Goal: Communication & Community: Answer question/provide support

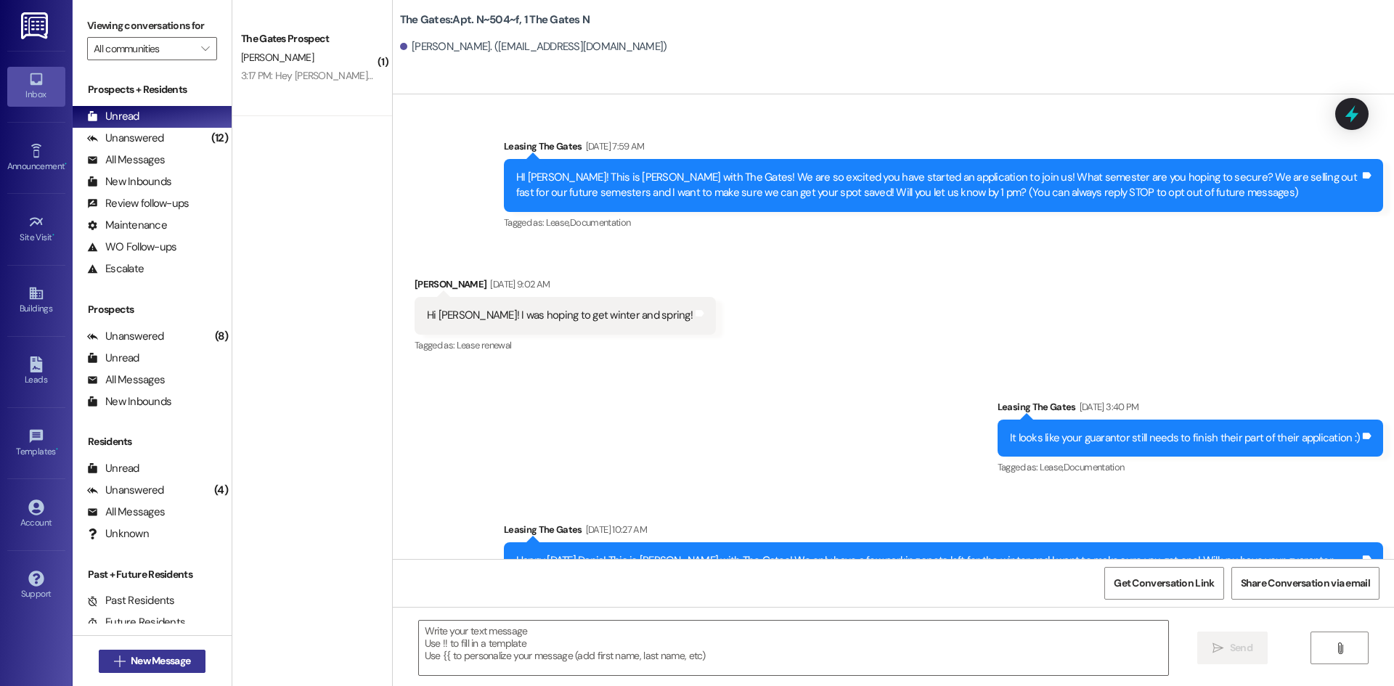
scroll to position [27115, 0]
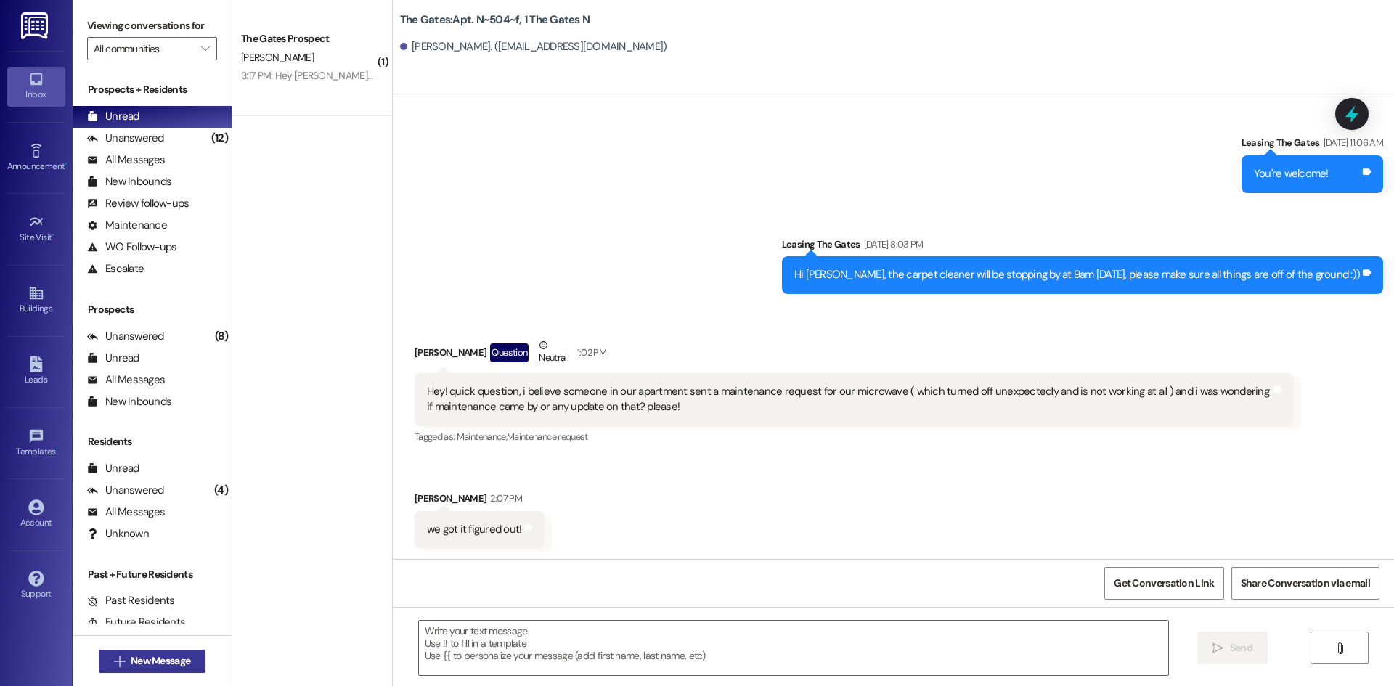
click at [119, 659] on span " New Message" at bounding box center [152, 660] width 83 height 15
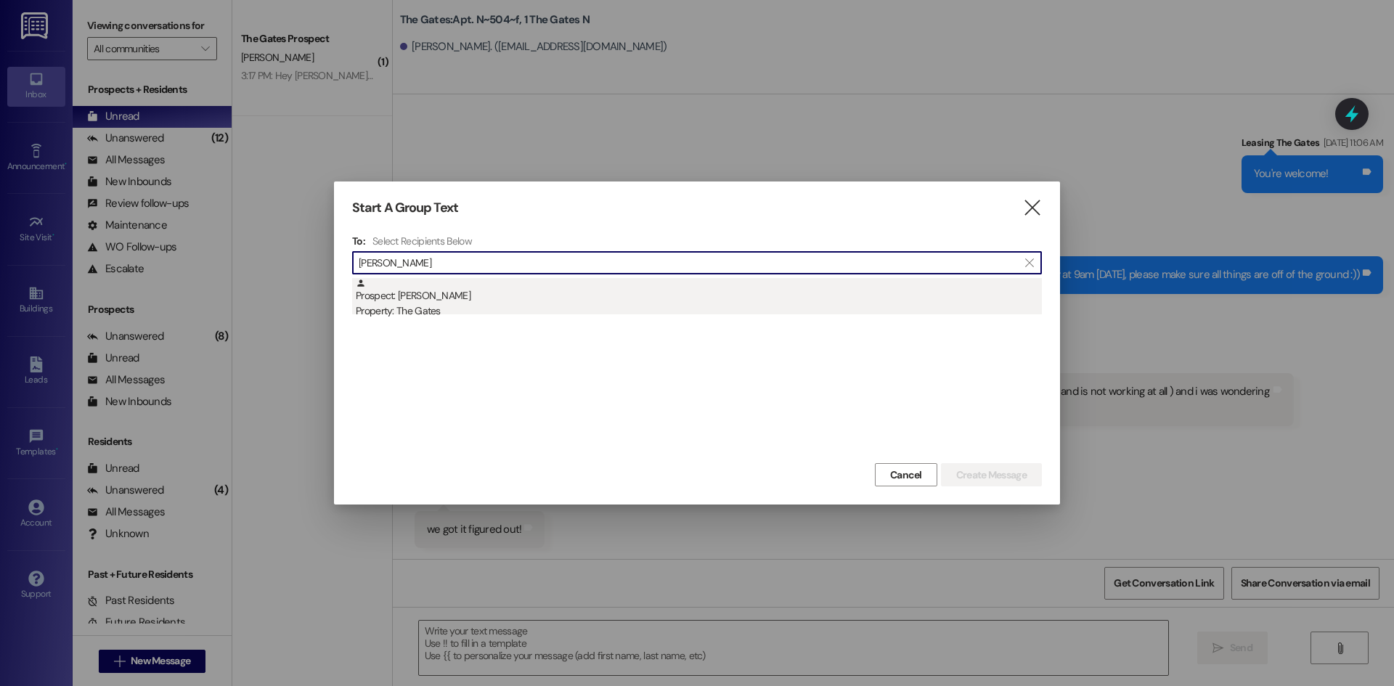
type input "[PERSON_NAME]"
click at [446, 311] on div "Property: The Gates" at bounding box center [699, 310] width 686 height 15
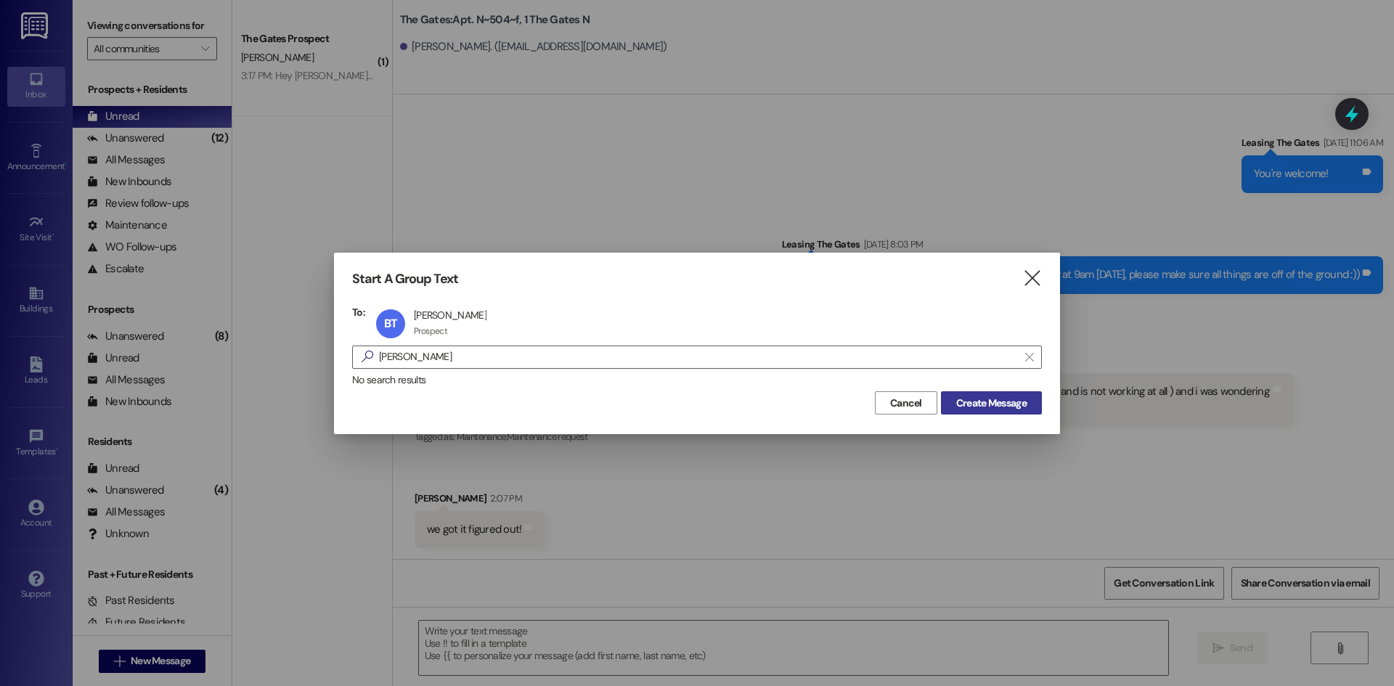
click at [972, 400] on span "Create Message" at bounding box center [991, 403] width 70 height 15
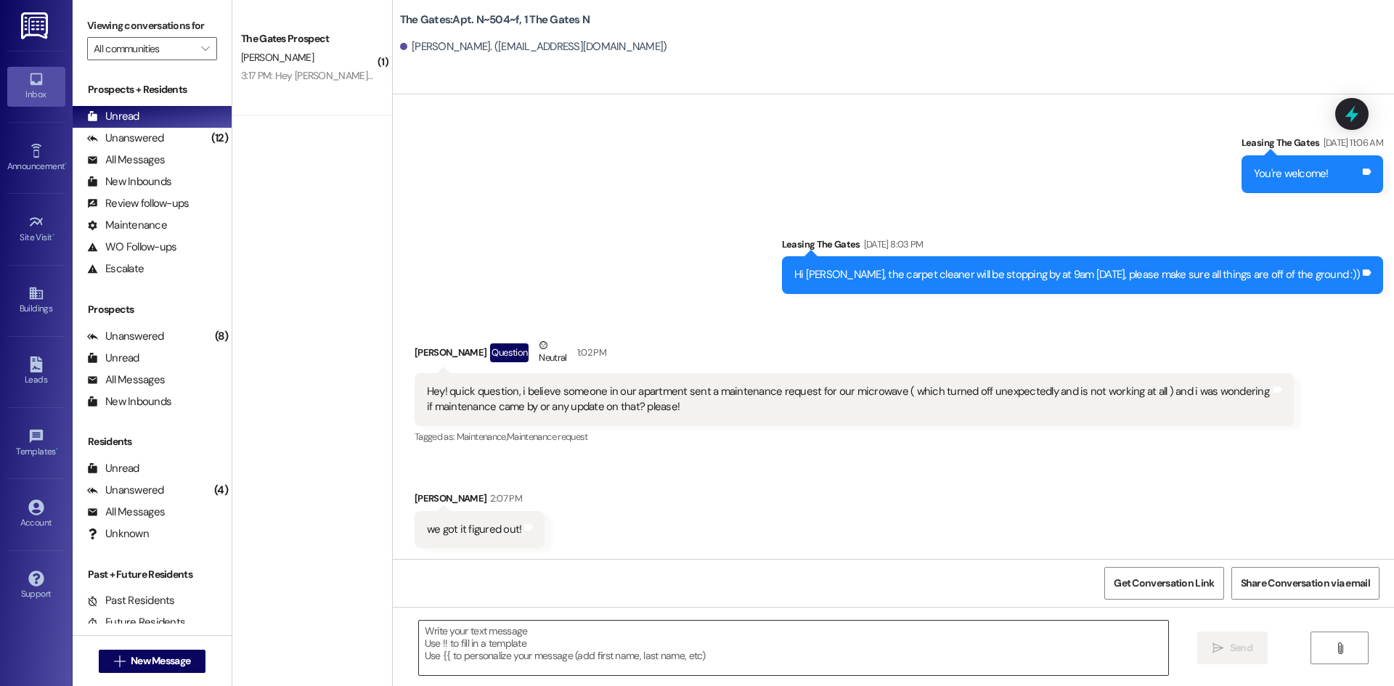
click at [497, 624] on textarea at bounding box center [793, 648] width 749 height 54
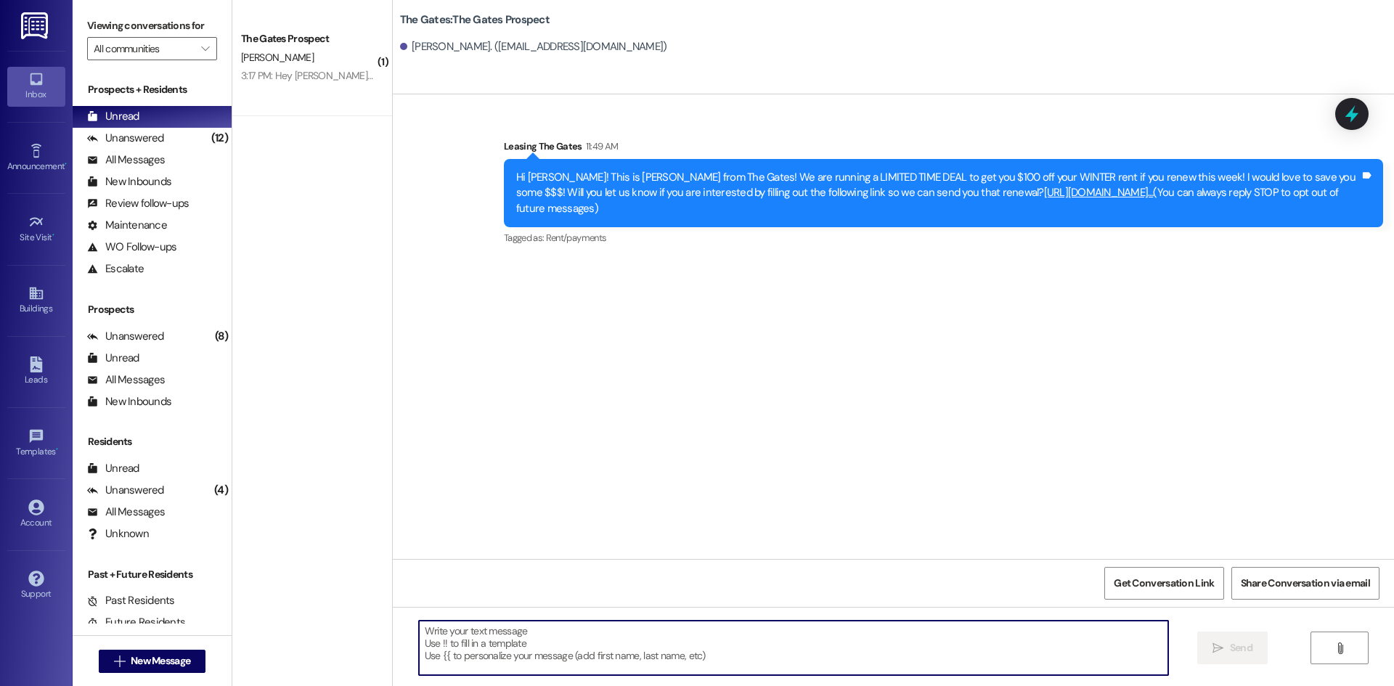
scroll to position [0, 0]
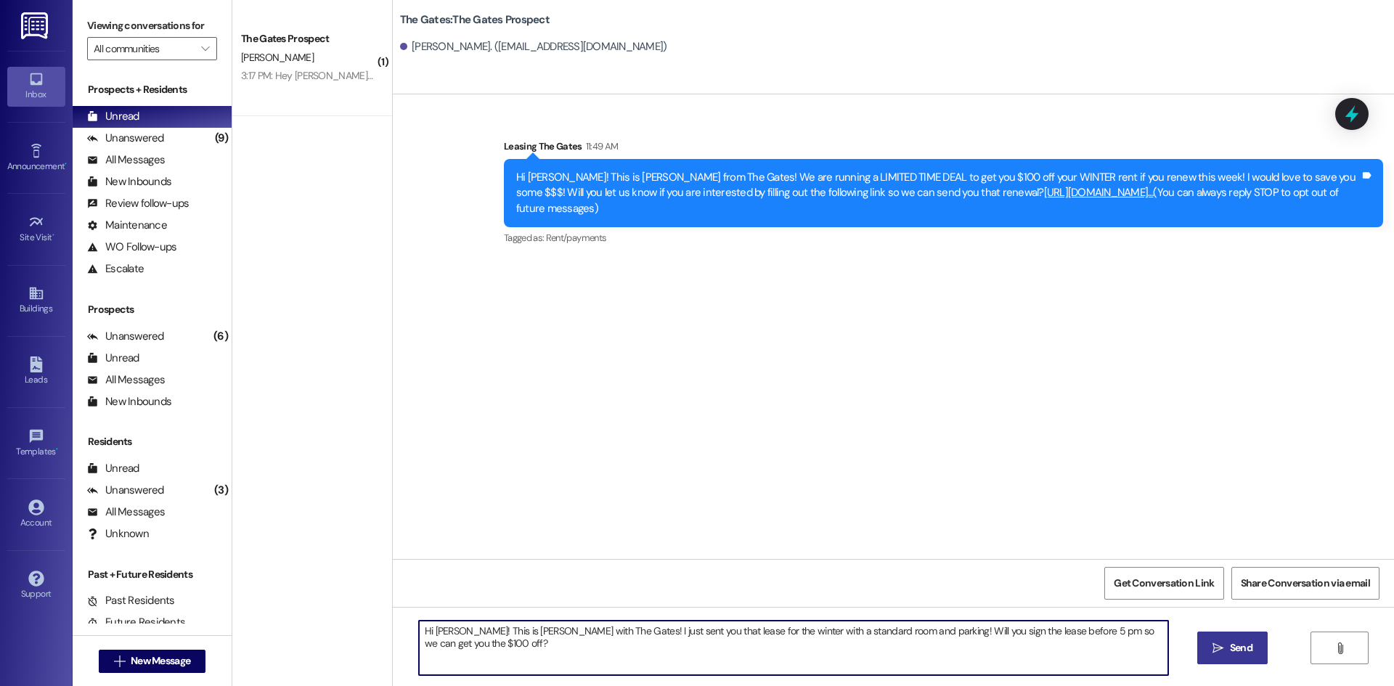
type textarea "Hi [PERSON_NAME]! This is [PERSON_NAME] with The Gates! I just sent you that le…"
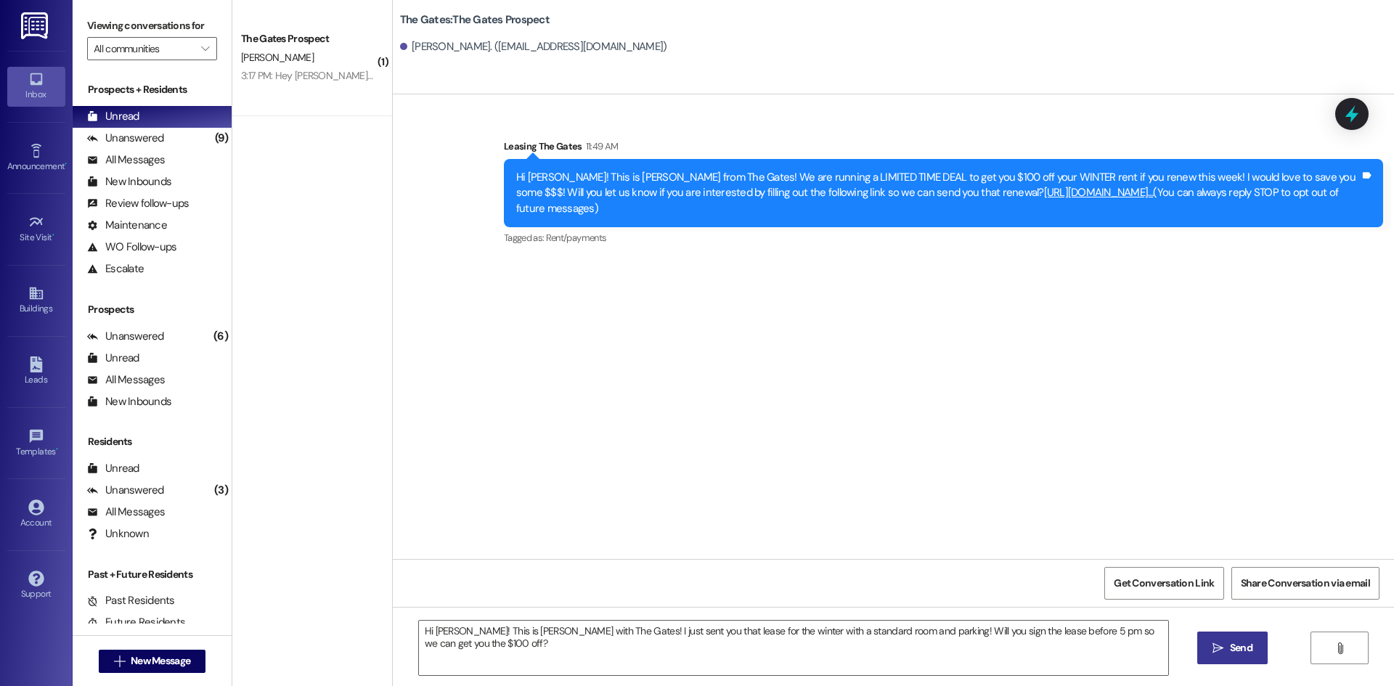
click at [1209, 640] on span " Send" at bounding box center [1232, 647] width 46 height 15
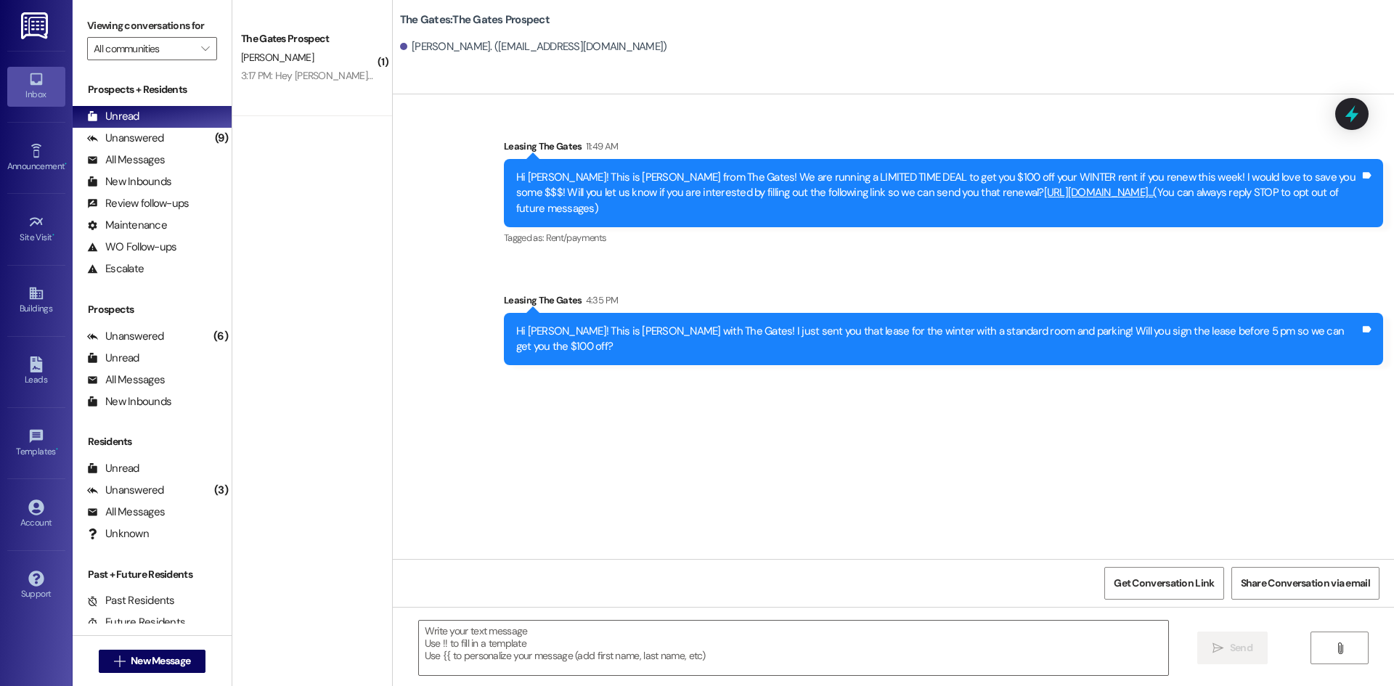
click at [123, 647] on div " New Message" at bounding box center [152, 661] width 107 height 36
click at [124, 652] on button " New Message" at bounding box center [152, 661] width 107 height 23
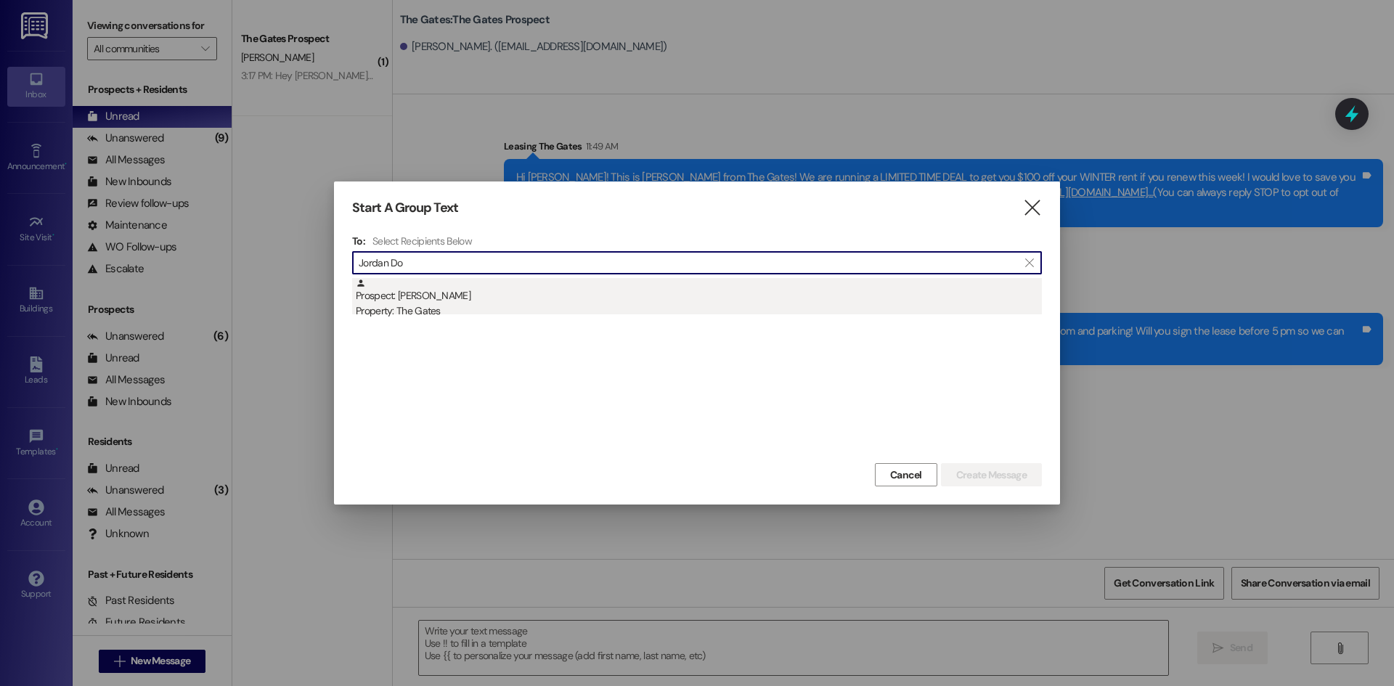
type input "Jordan Do"
click at [449, 304] on div "Property: The Gates" at bounding box center [699, 310] width 686 height 15
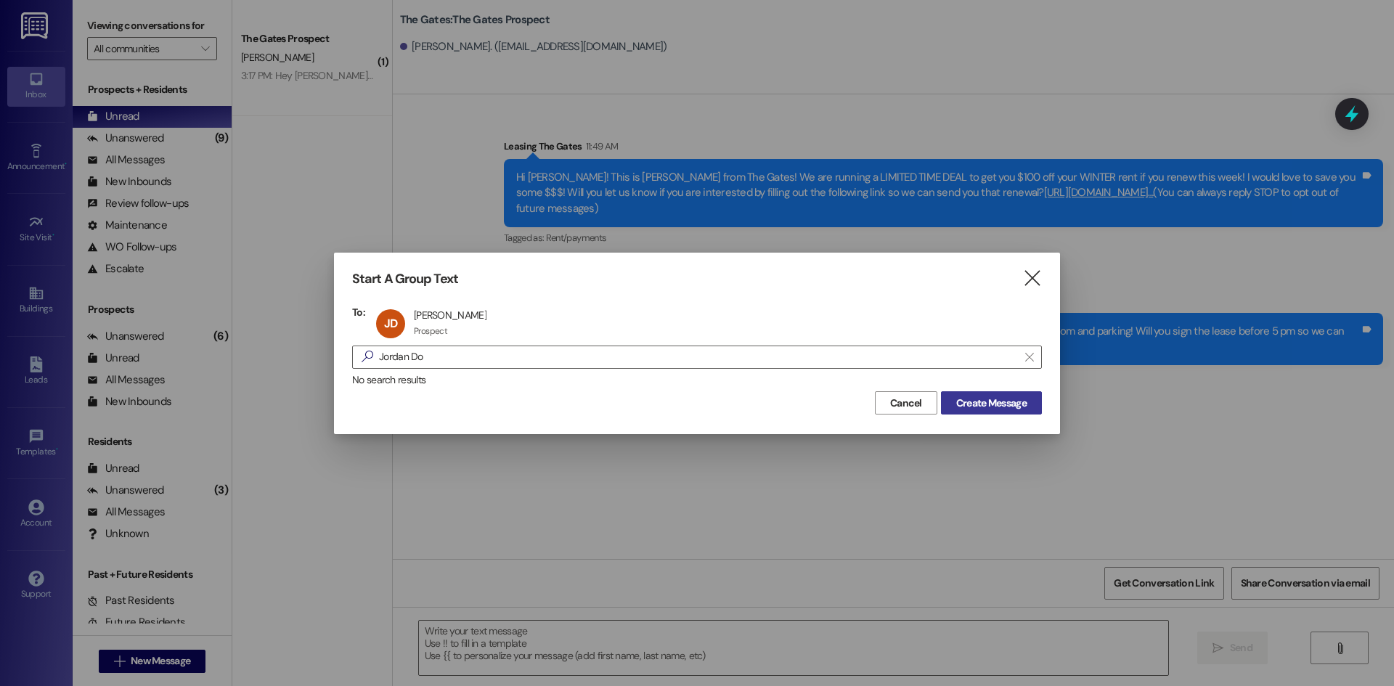
click at [1002, 411] on button "Create Message" at bounding box center [991, 402] width 101 height 23
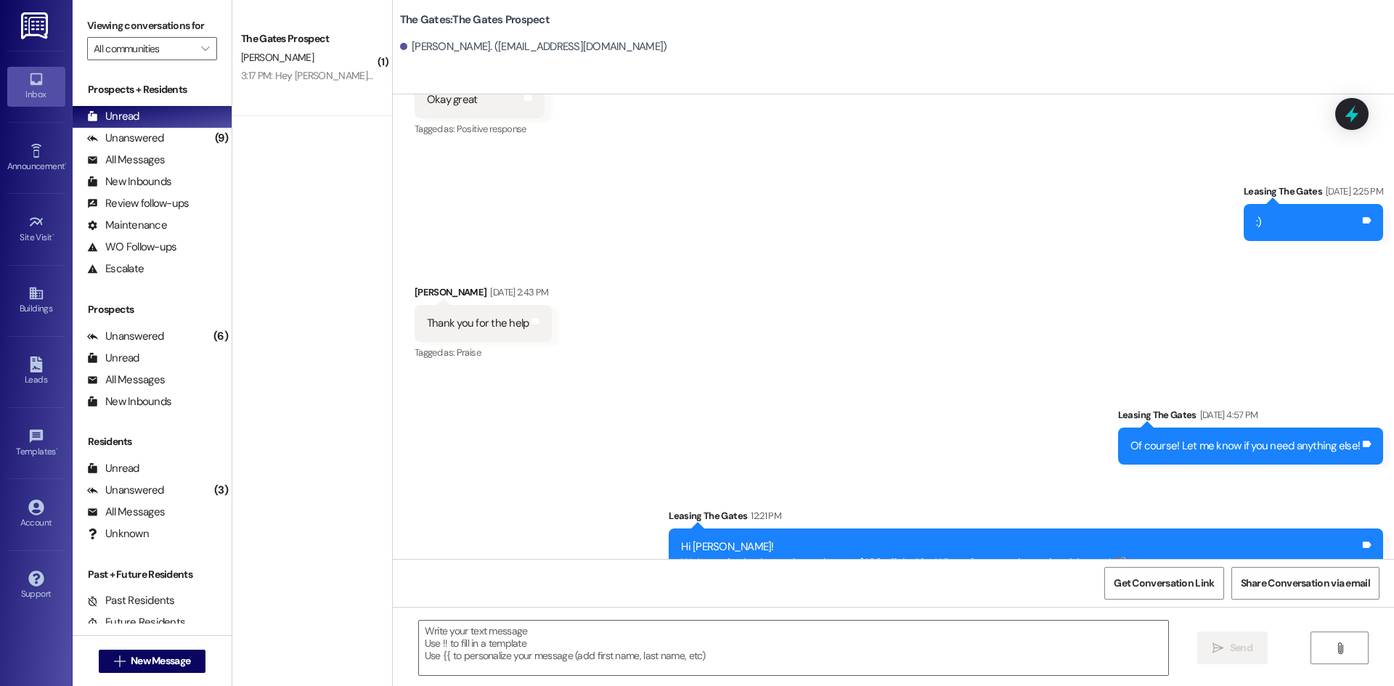
scroll to position [2696, 0]
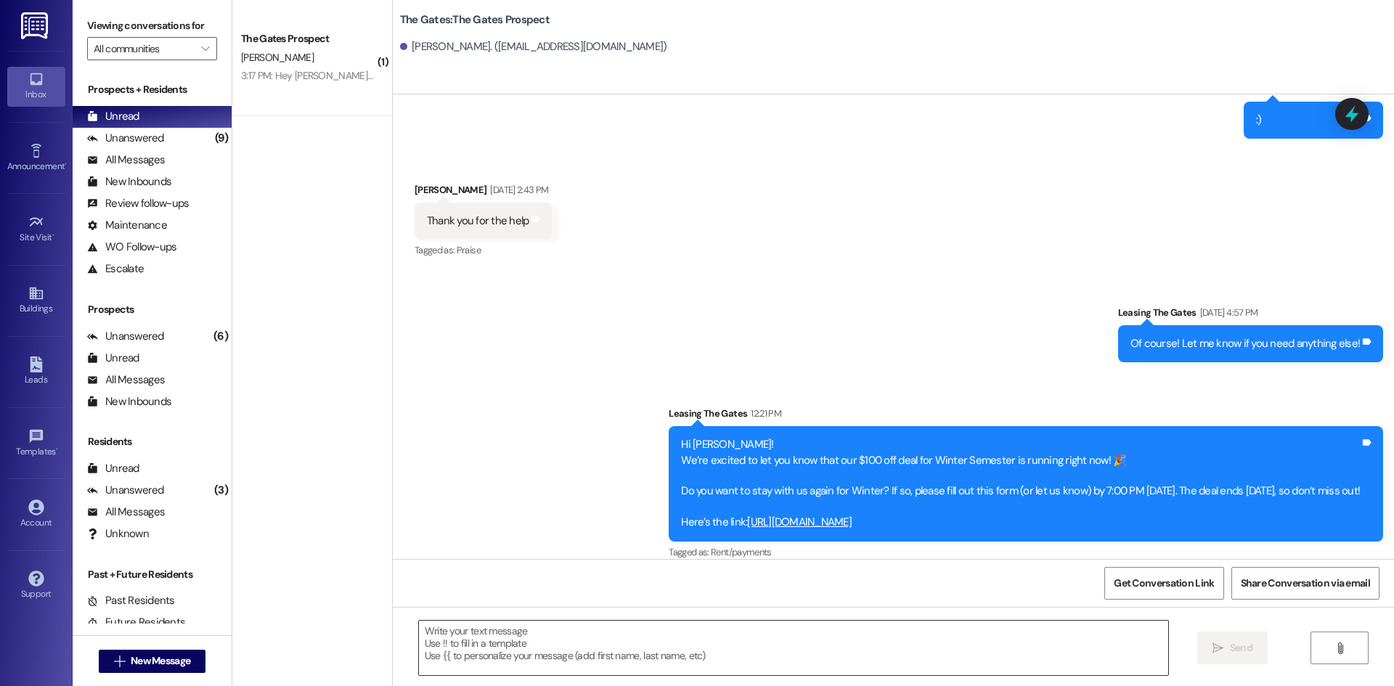
click at [459, 637] on textarea at bounding box center [793, 648] width 749 height 54
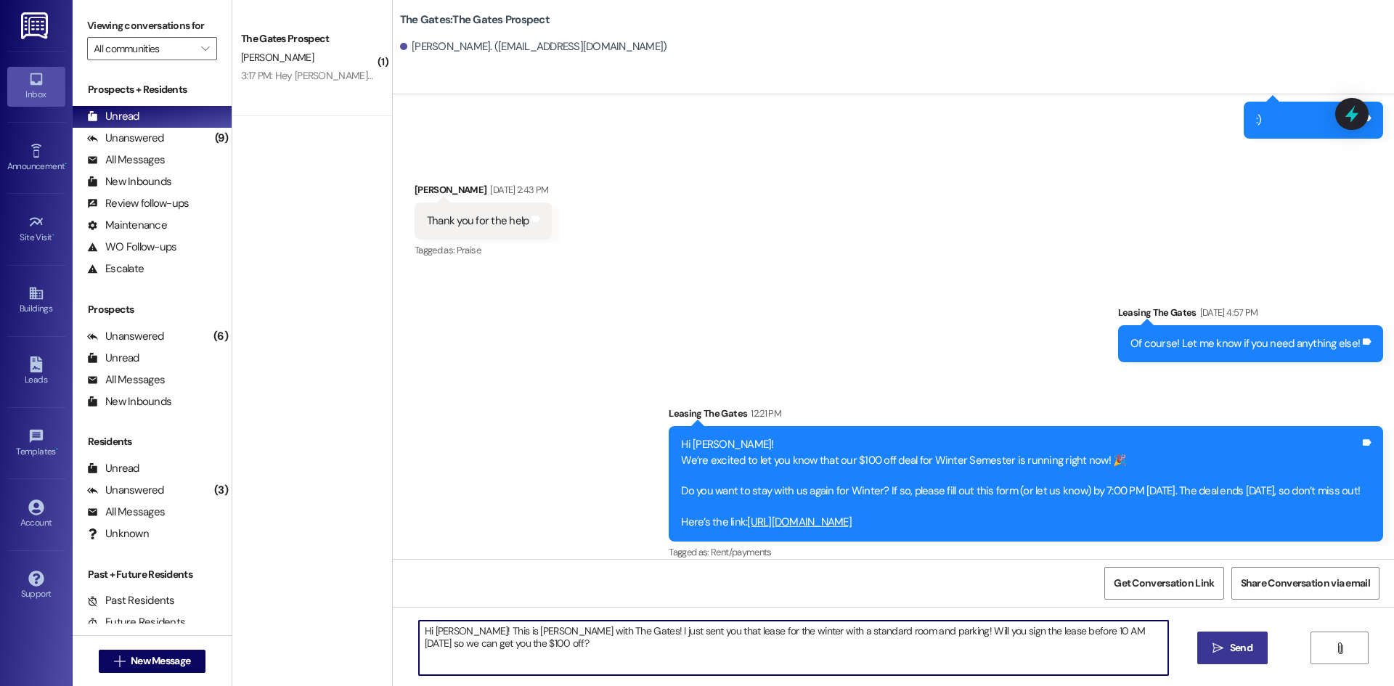
type textarea "Hi [PERSON_NAME]! This is [PERSON_NAME] with The Gates! I just sent you that le…"
click at [1232, 658] on button " Send" at bounding box center [1232, 647] width 70 height 33
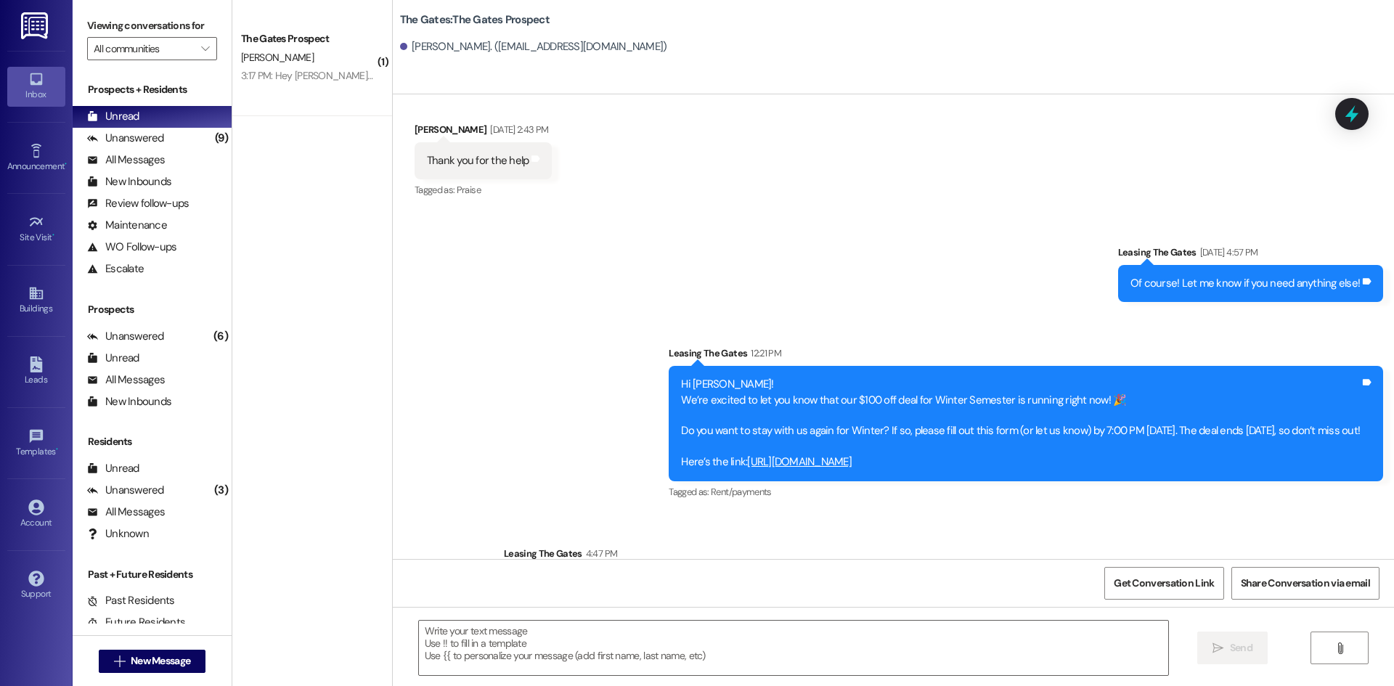
scroll to position [2812, 0]
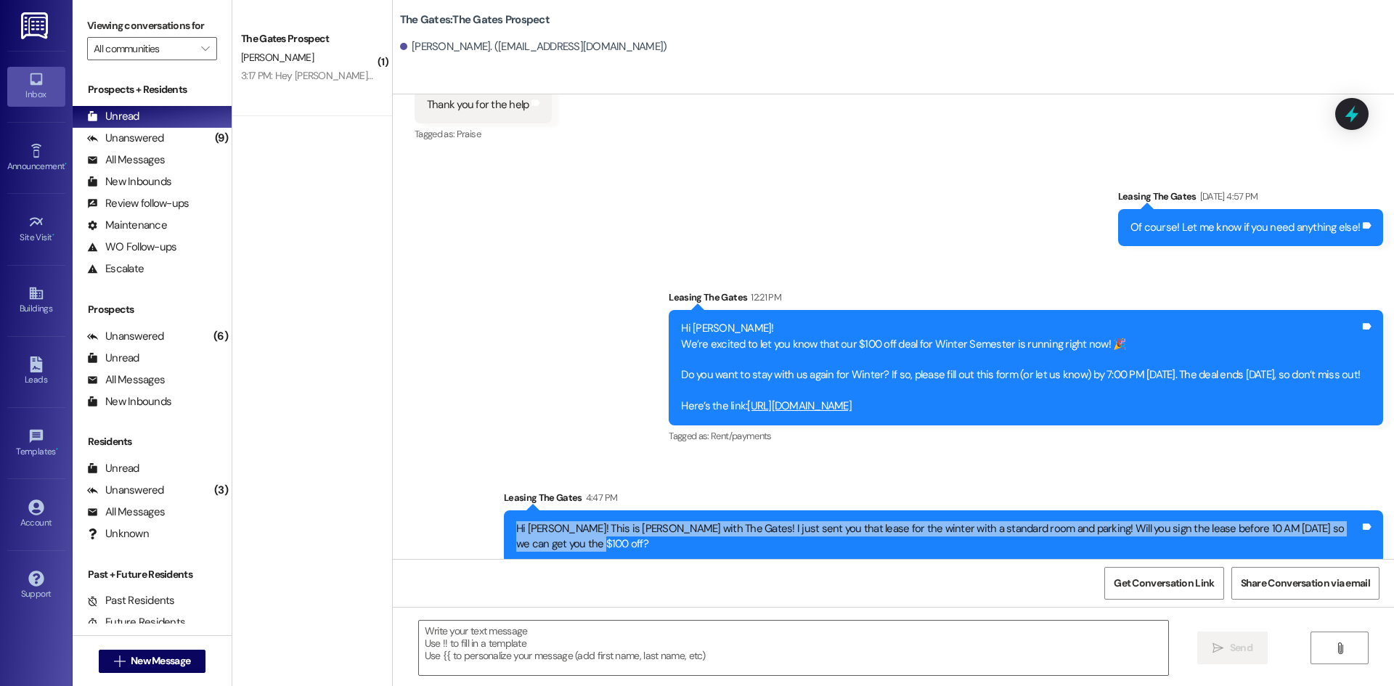
drag, startPoint x: 561, startPoint y: 532, endPoint x: 496, endPoint y: 512, distance: 68.2
click at [504, 512] on div "Hi [PERSON_NAME]! This is [PERSON_NAME] with The Gates! I just sent you that le…" at bounding box center [943, 536] width 879 height 53
copy div "Hi [PERSON_NAME]! This is [PERSON_NAME] with The Gates! I just sent you that le…"
click at [123, 671] on button " New Message" at bounding box center [152, 661] width 107 height 23
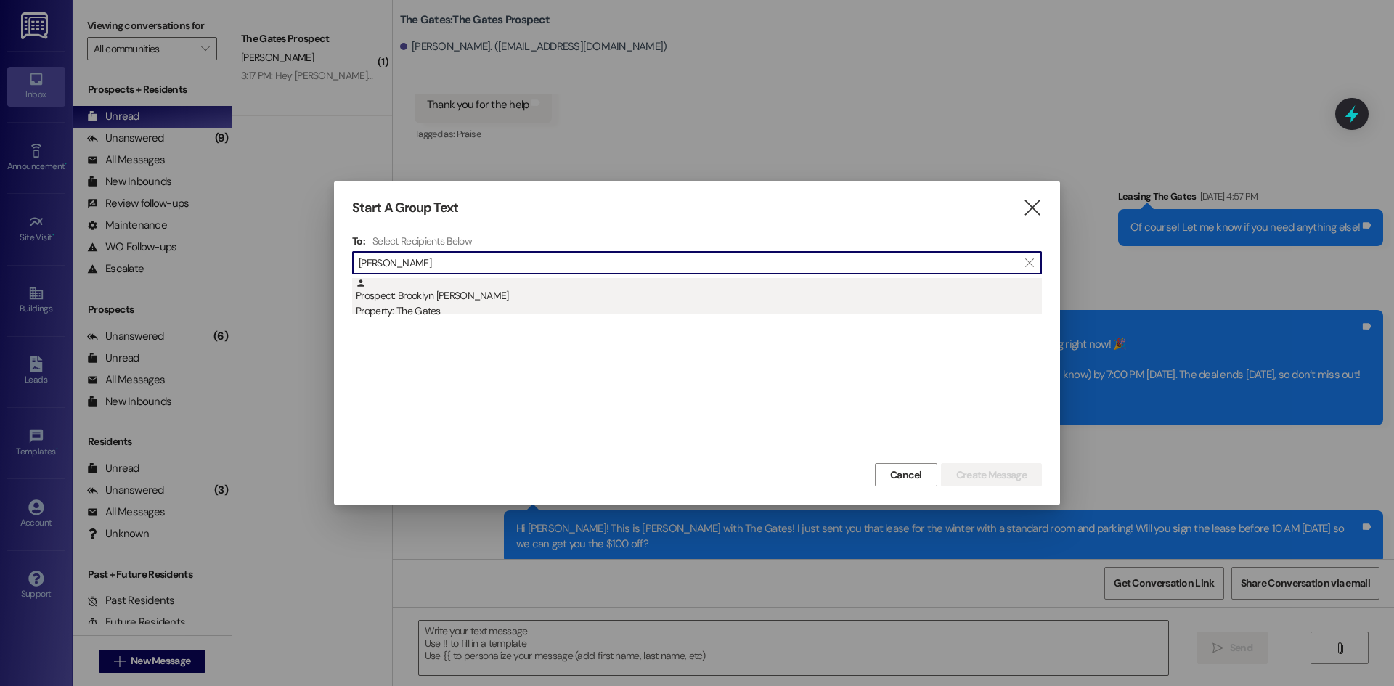
type input "[PERSON_NAME]"
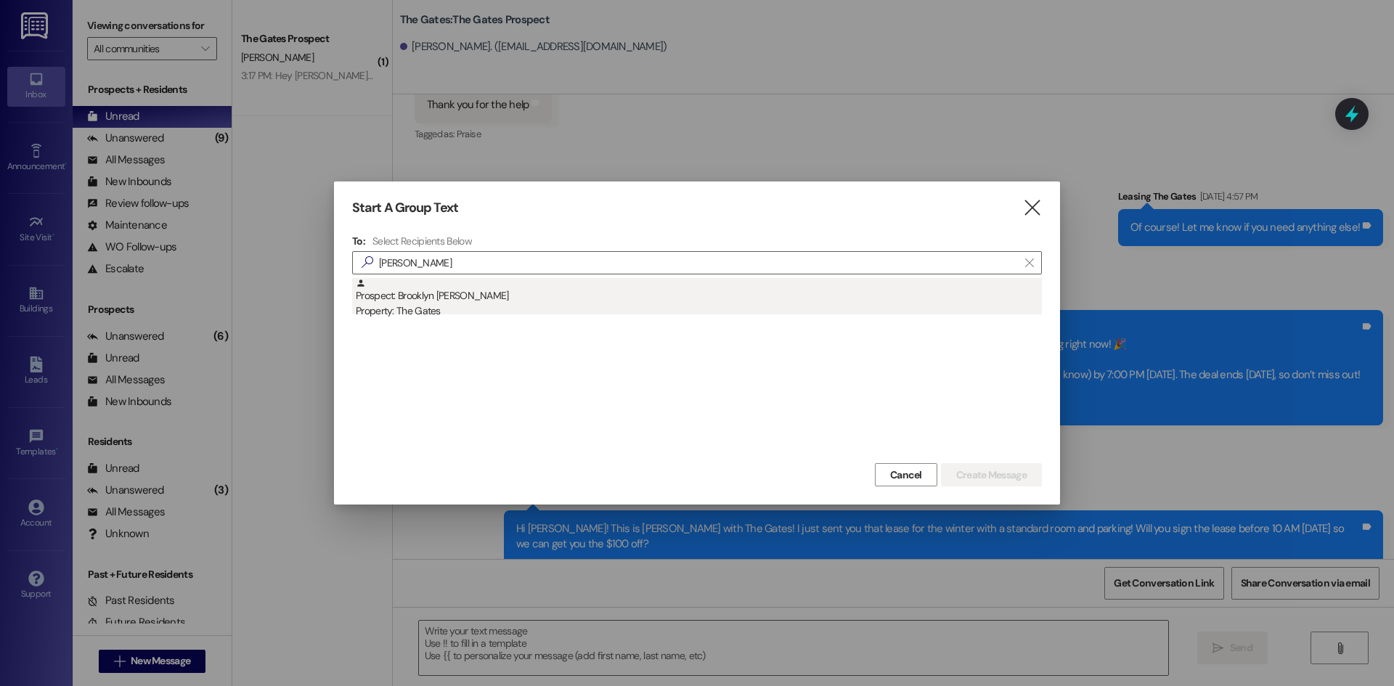
click at [485, 283] on div "Prospect: [GEOGRAPHIC_DATA] [PERSON_NAME] Property: The Gates" at bounding box center [699, 298] width 686 height 41
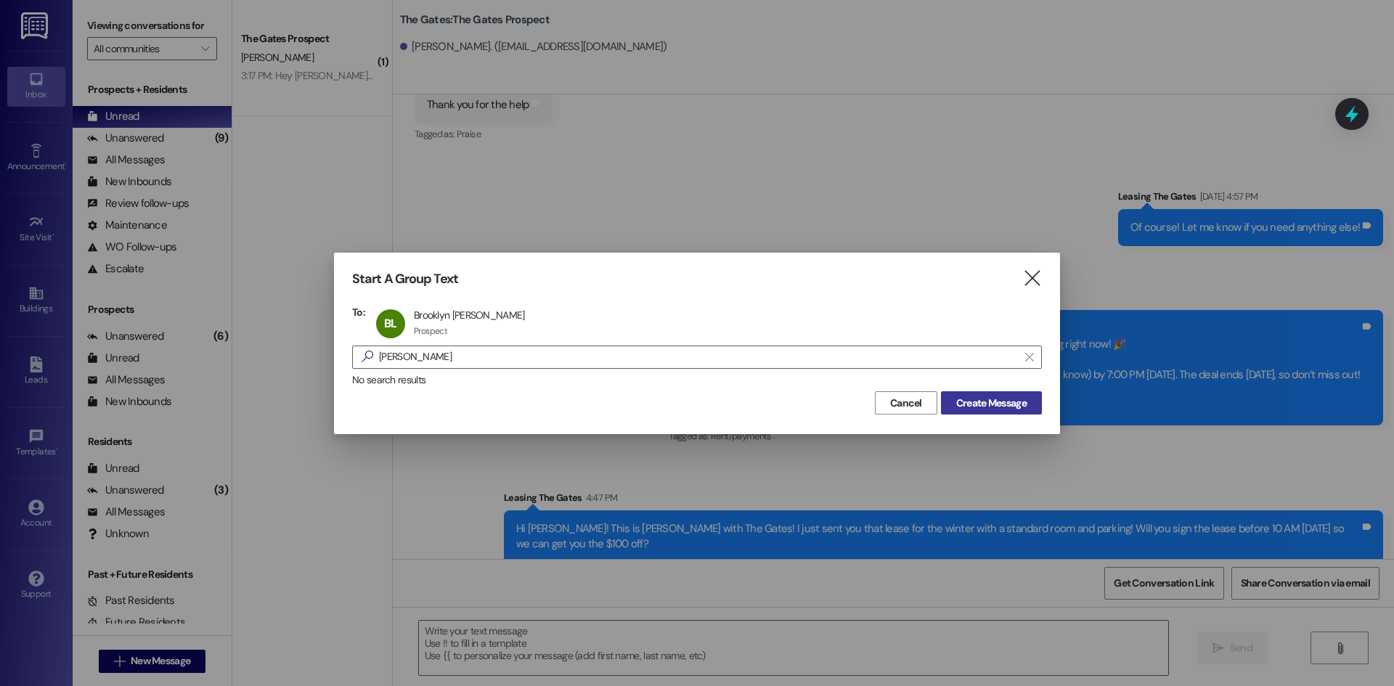
click at [1017, 409] on span "Create Message" at bounding box center [991, 403] width 70 height 15
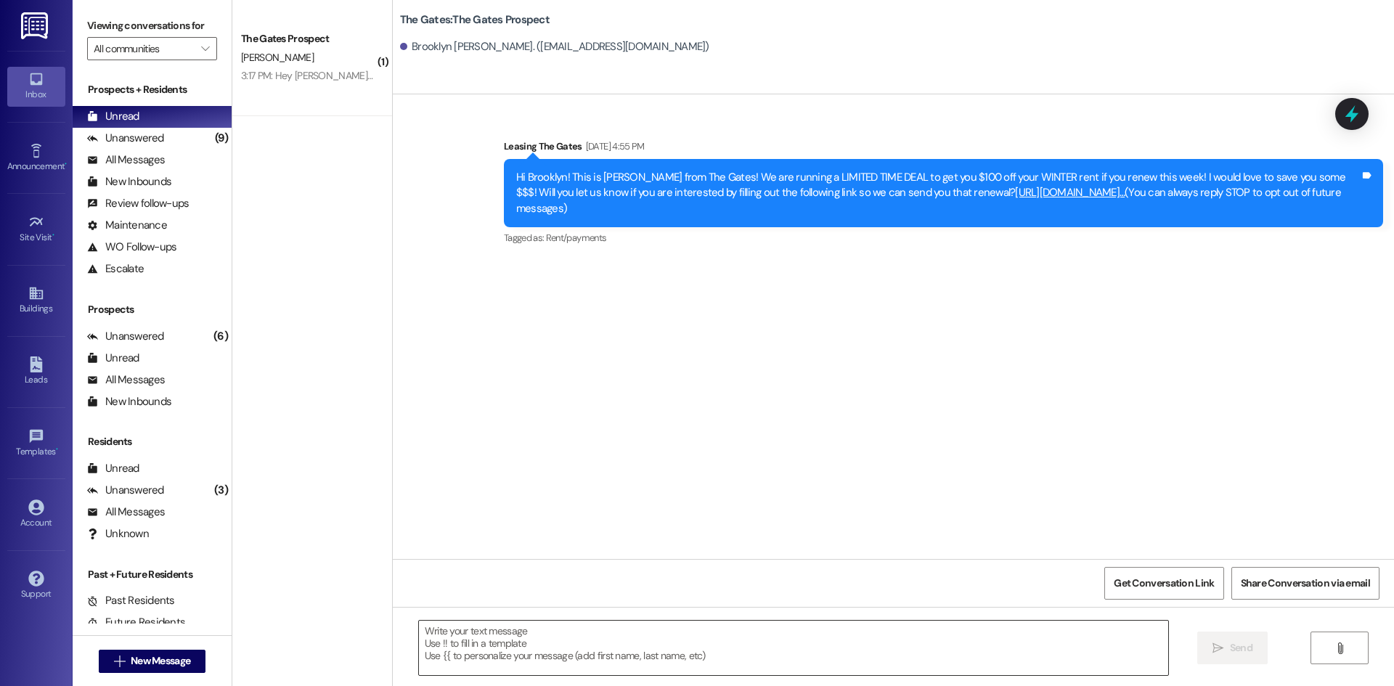
scroll to position [0, 0]
click at [467, 646] on textarea at bounding box center [793, 648] width 749 height 54
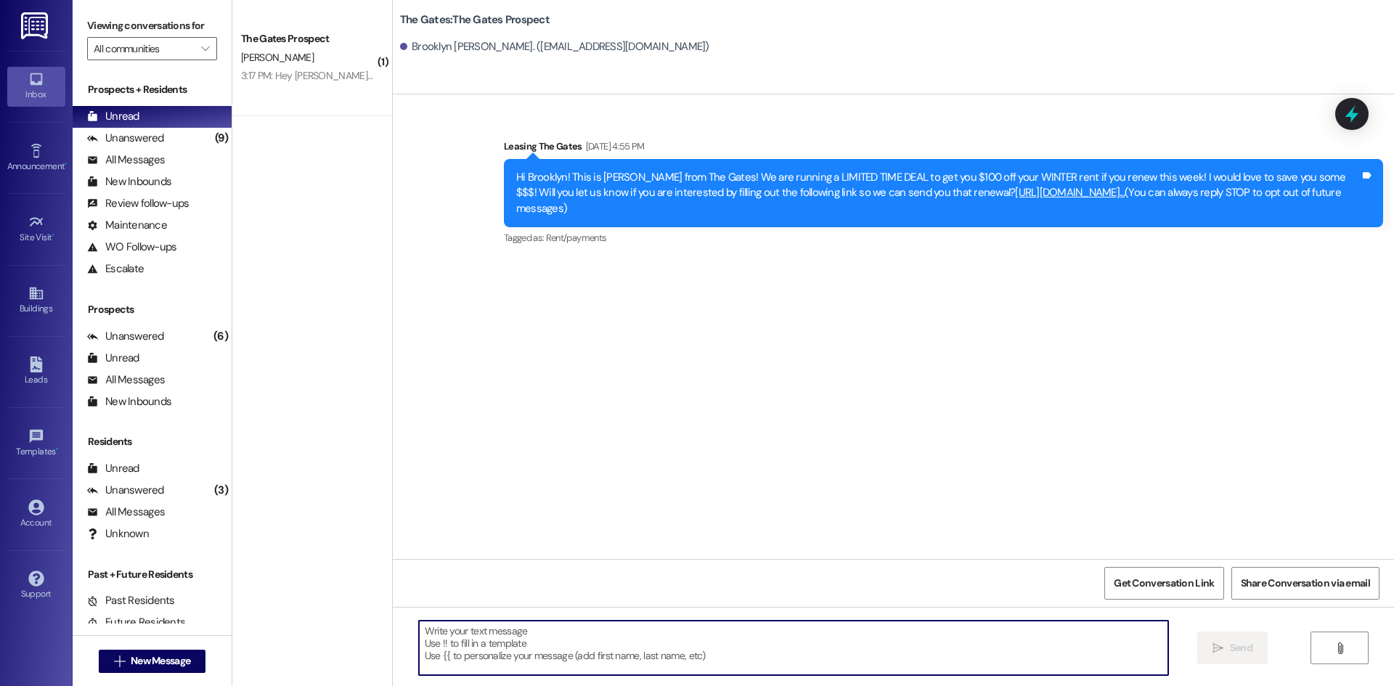
paste textarea "Hi [PERSON_NAME]! This is [PERSON_NAME] with The Gates! I just sent you that le…"
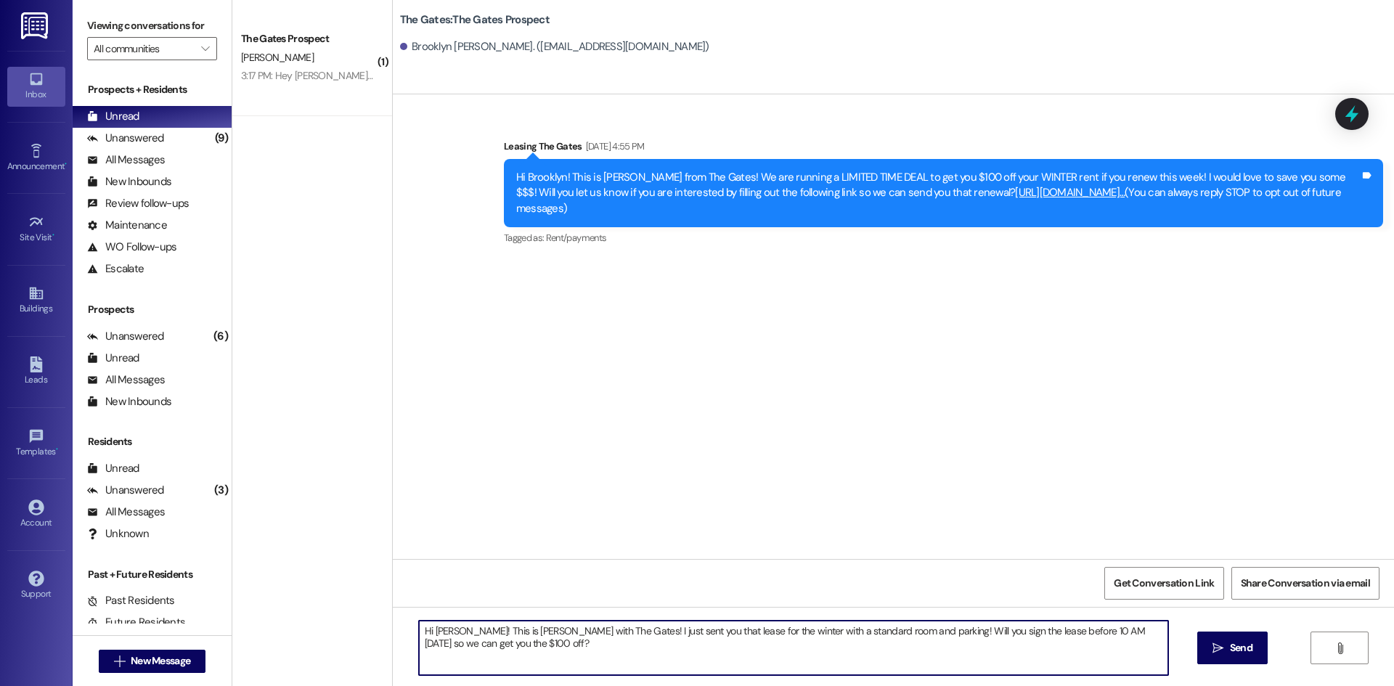
click at [452, 630] on textarea "Hi [PERSON_NAME]! This is [PERSON_NAME] with The Gates! I just sent you that le…" at bounding box center [793, 648] width 749 height 54
type textarea "Hi Brooklyn! This is [PERSON_NAME] with The Gates! I just sent you that lease f…"
click at [1242, 645] on span "Send" at bounding box center [1241, 647] width 23 height 15
